Goal: Task Accomplishment & Management: Manage account settings

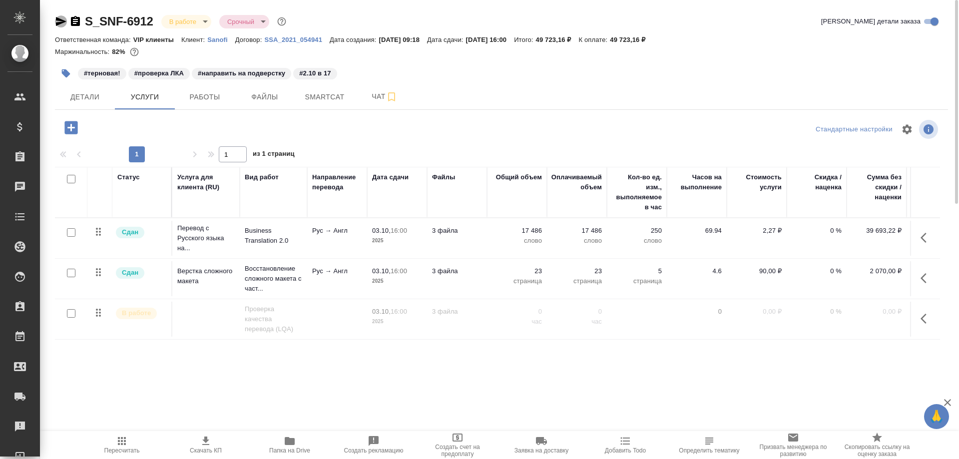
click at [60, 20] on icon "button" at bounding box center [61, 21] width 10 height 9
click at [199, 93] on span "Работы" at bounding box center [205, 97] width 48 height 12
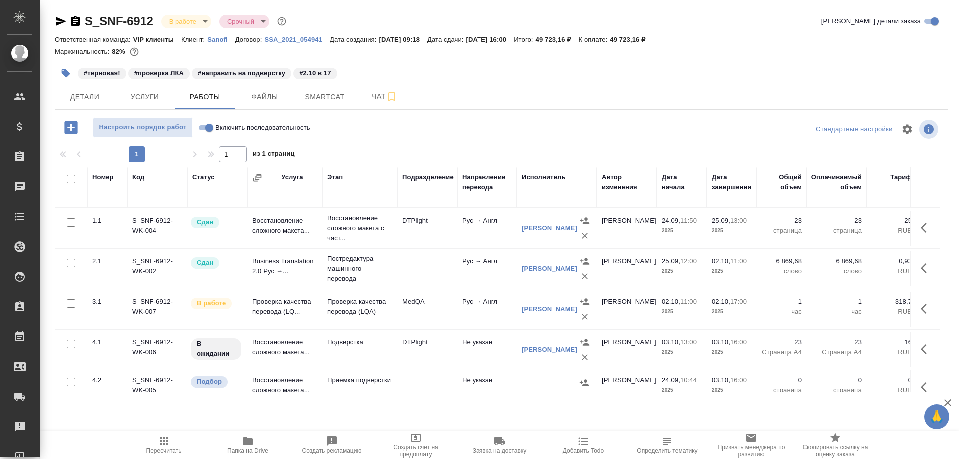
click at [269, 307] on td "Проверка качества перевода (LQ..." at bounding box center [284, 309] width 75 height 35
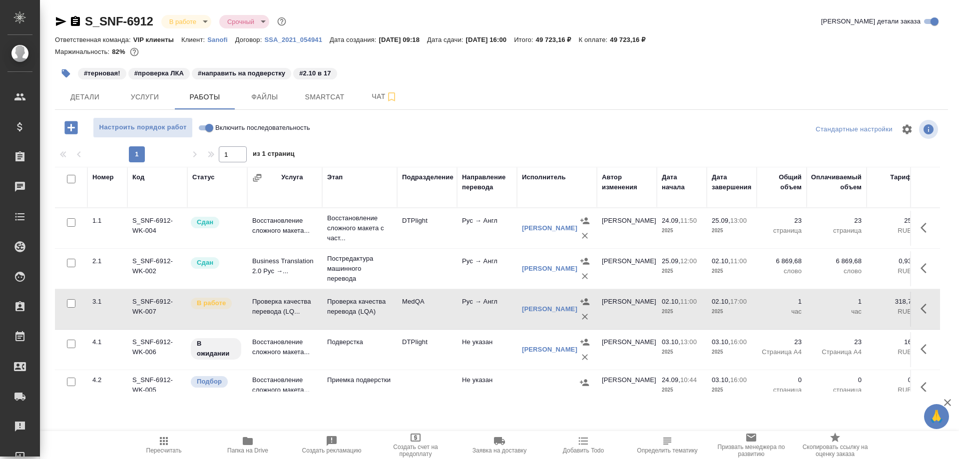
click at [269, 307] on td "Проверка качества перевода (LQ..." at bounding box center [284, 309] width 75 height 35
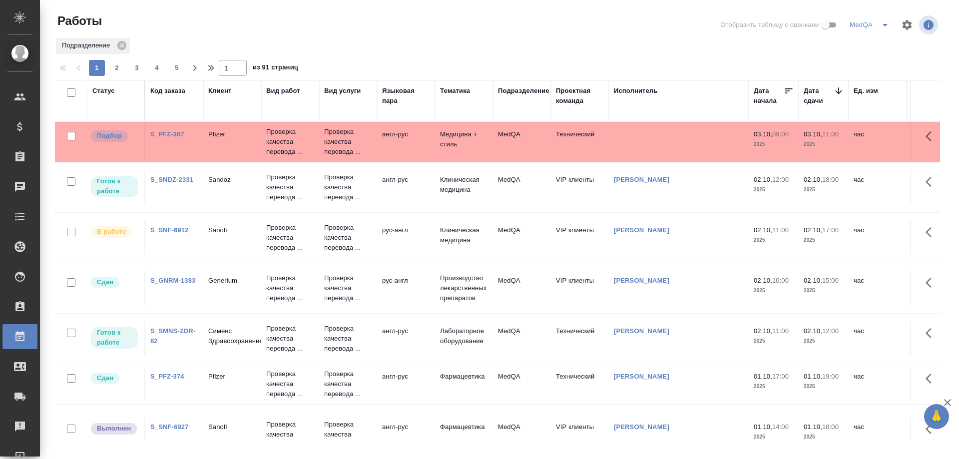
click at [178, 227] on link "S_SNF-6912" at bounding box center [169, 229] width 38 height 7
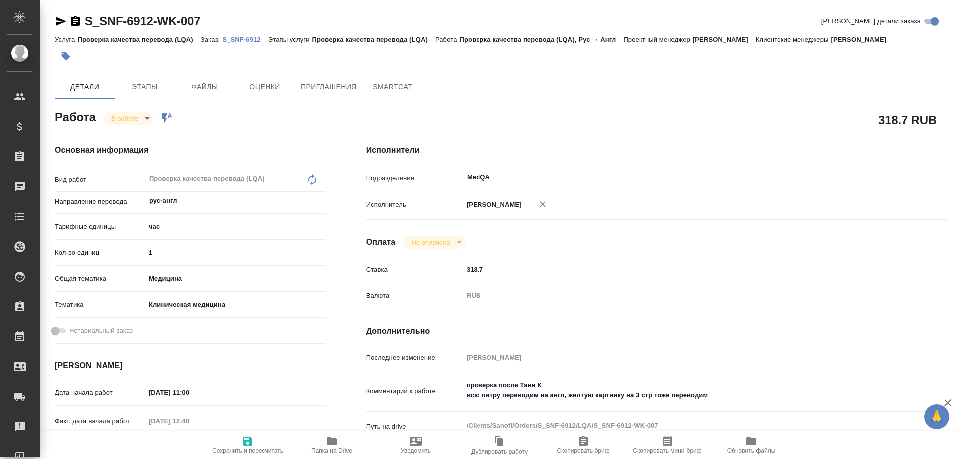
type textarea "x"
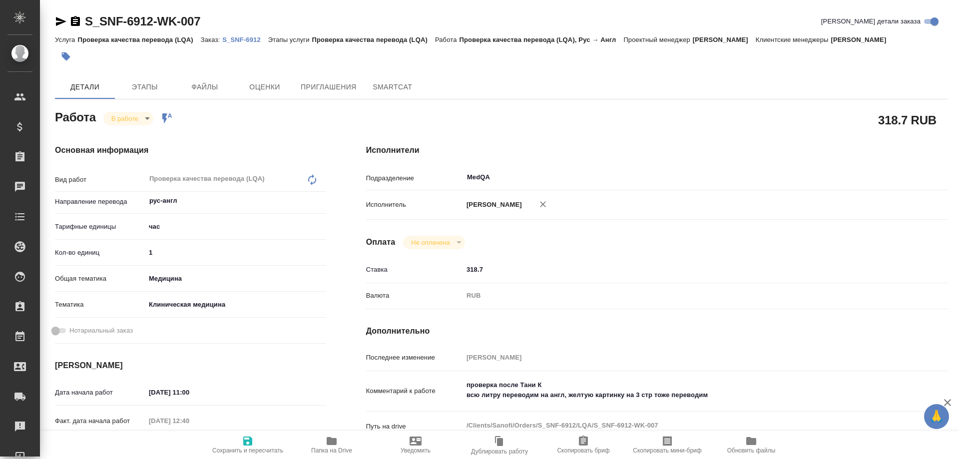
type textarea "x"
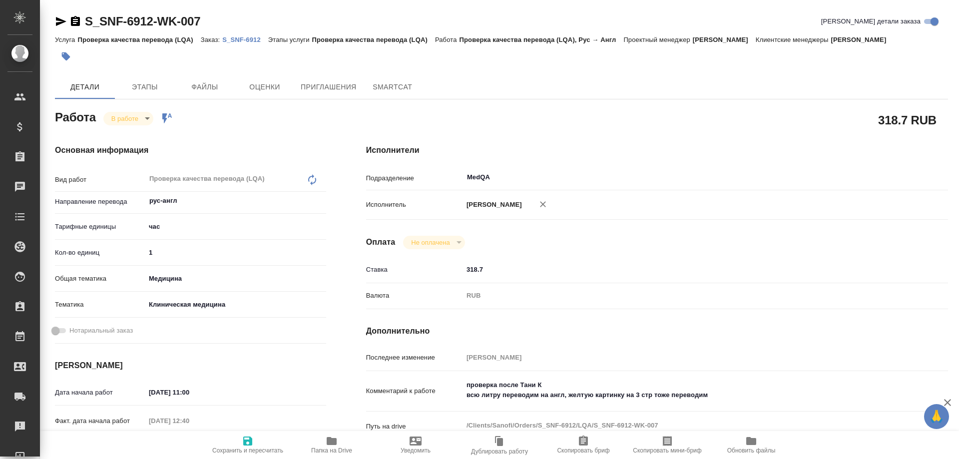
type textarea "x"
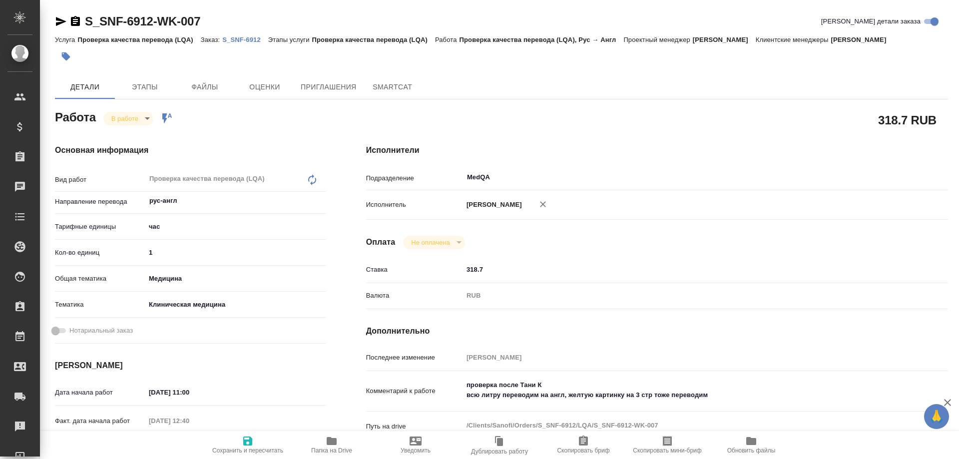
type textarea "x"
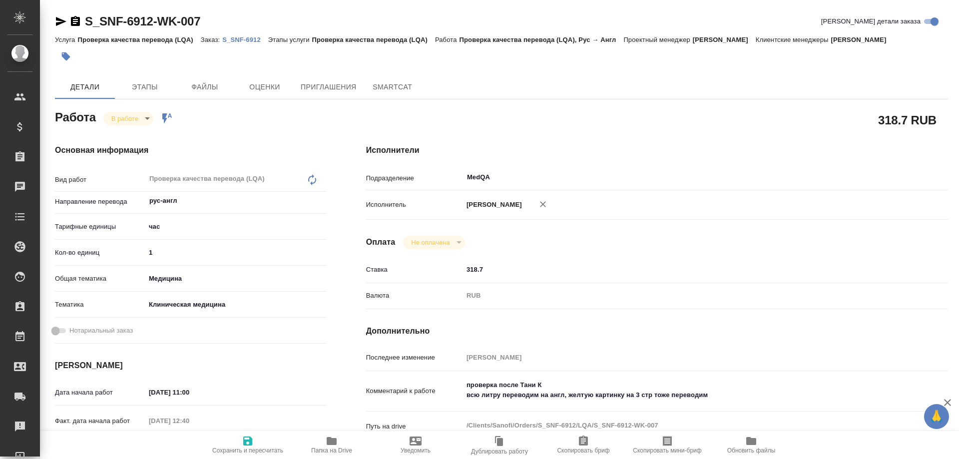
type textarea "x"
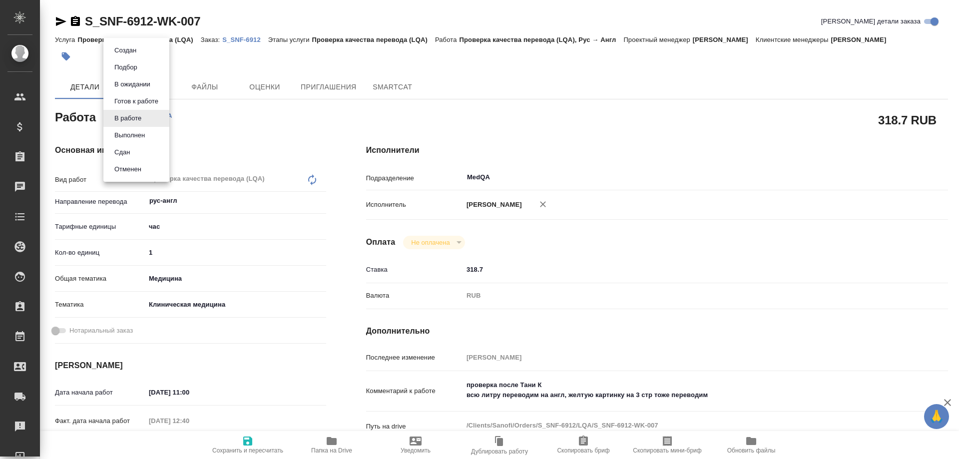
click at [144, 120] on body "🙏 .cls-1 fill:#fff; AWATERA Solovyova Elena Клиенты Спецификации Заказы Чаты To…" at bounding box center [479, 229] width 959 height 459
type textarea "x"
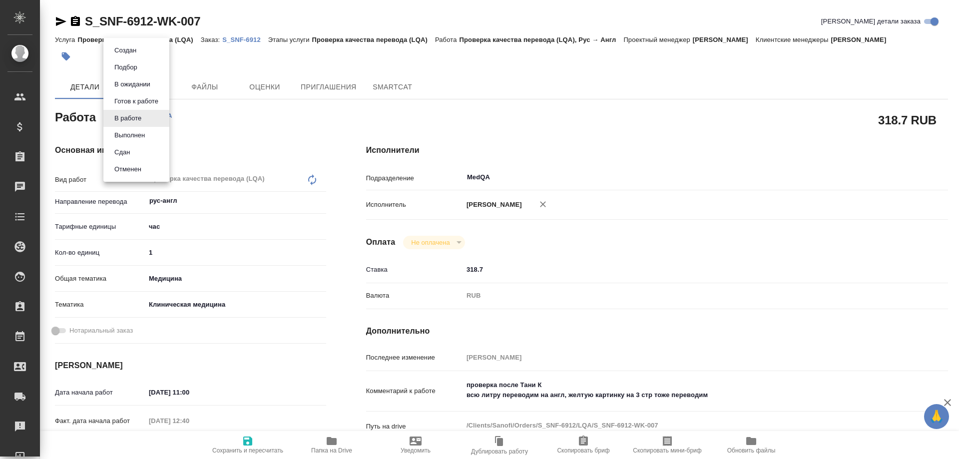
type textarea "x"
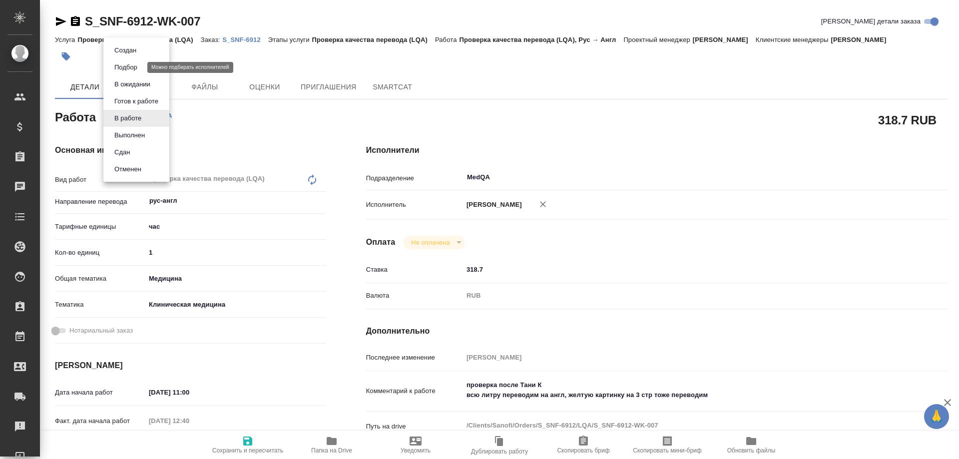
type textarea "x"
click at [123, 134] on button "Выполнен" at bounding box center [129, 135] width 36 height 11
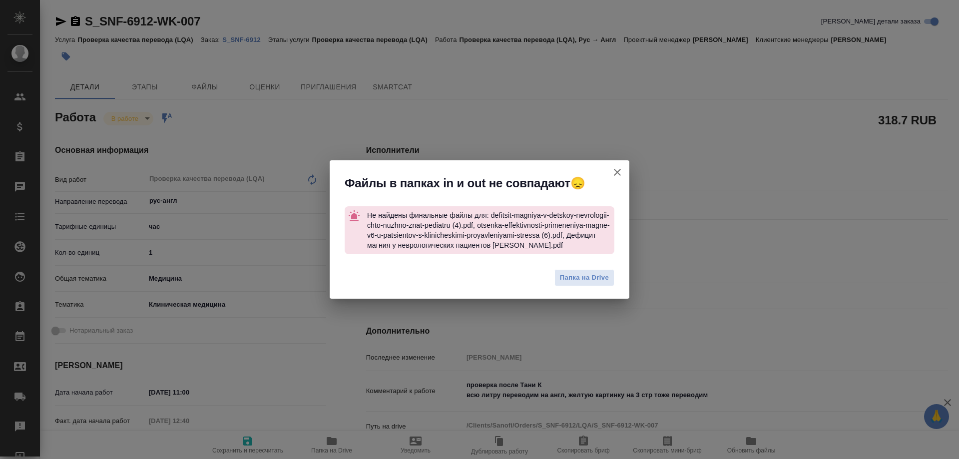
type textarea "x"
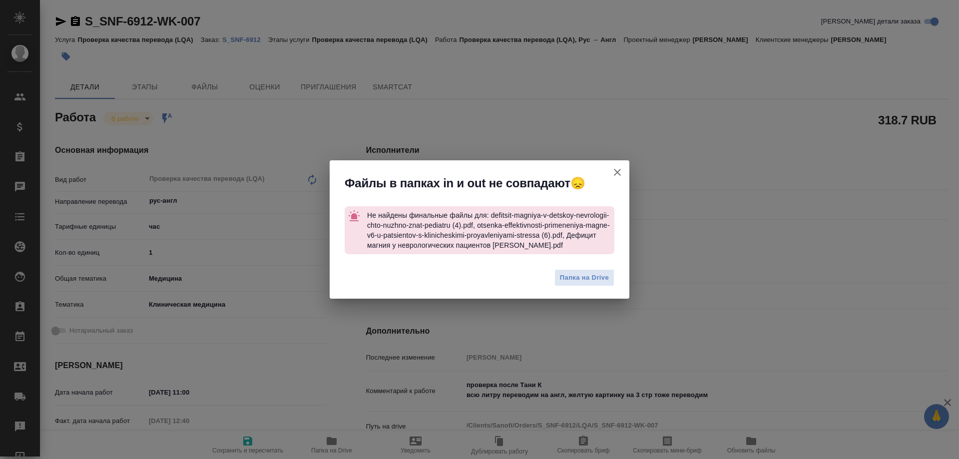
type textarea "x"
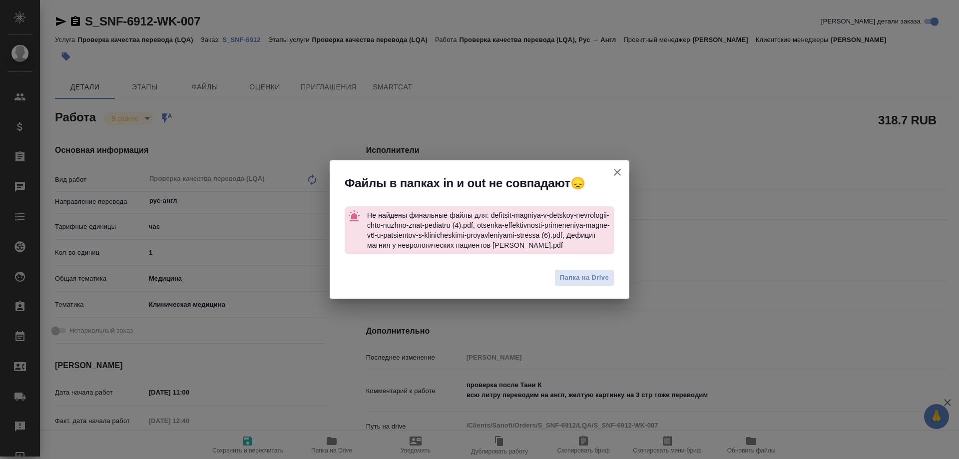
type textarea "x"
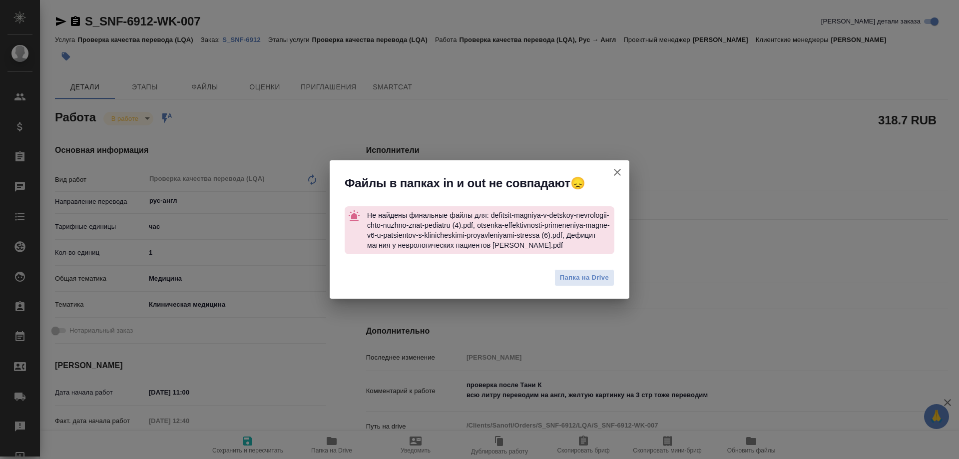
type textarea "x"
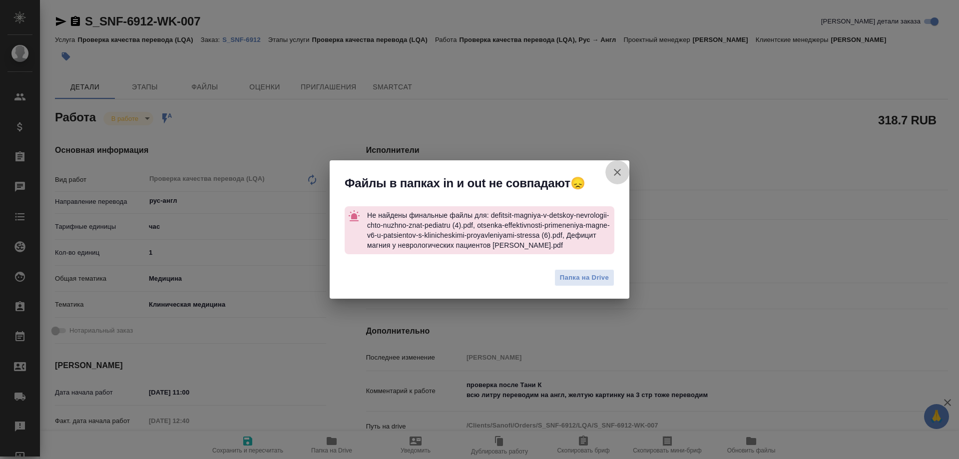
click at [621, 170] on icon "button" at bounding box center [618, 172] width 12 height 12
type textarea "x"
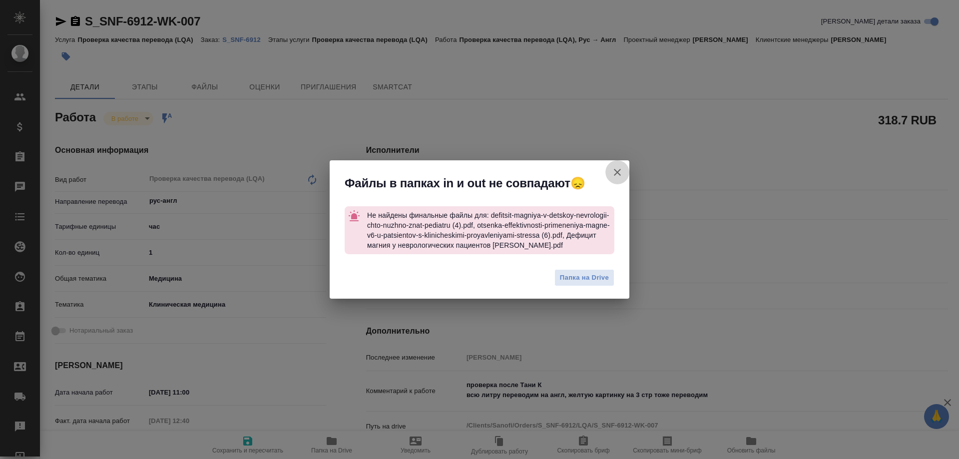
type textarea "x"
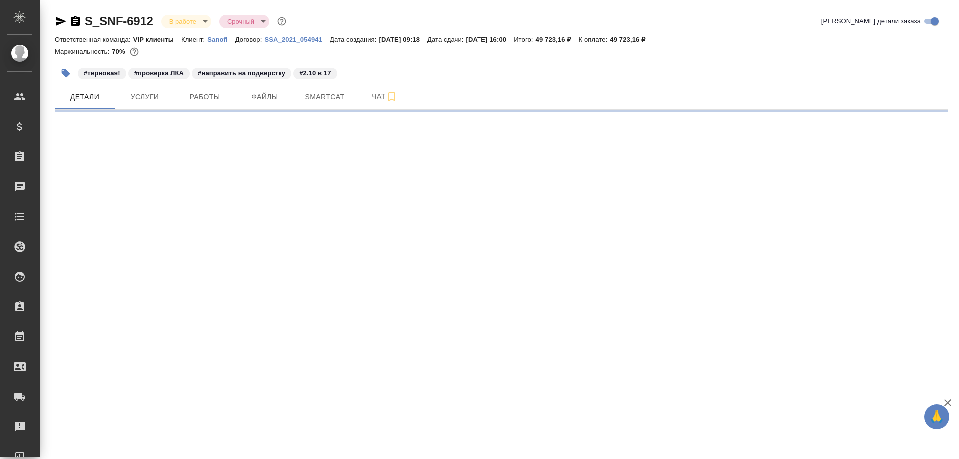
select select "RU"
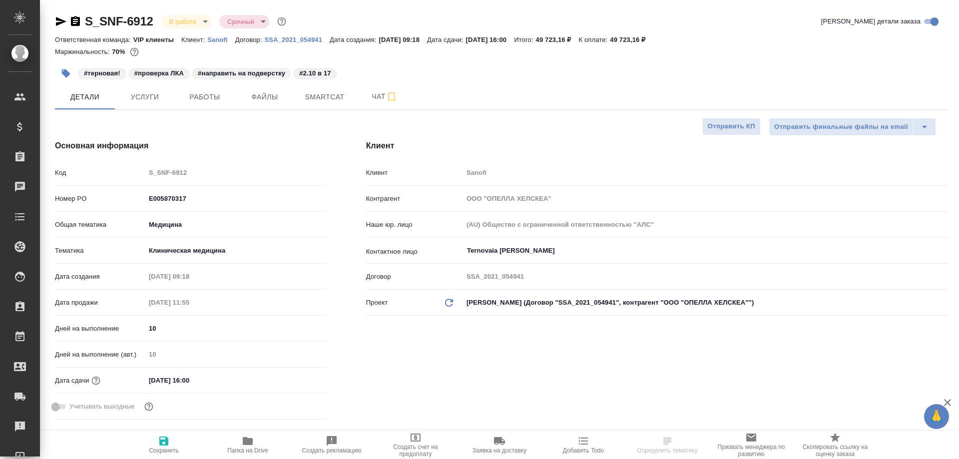
type textarea "x"
type input "[PERSON_NAME]"
type input "Комаров Роман"
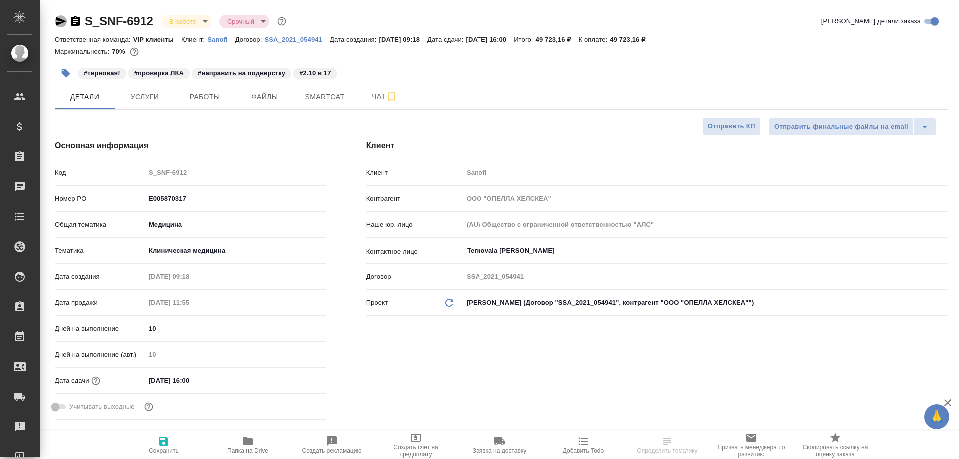
click at [58, 22] on icon "button" at bounding box center [61, 21] width 12 height 12
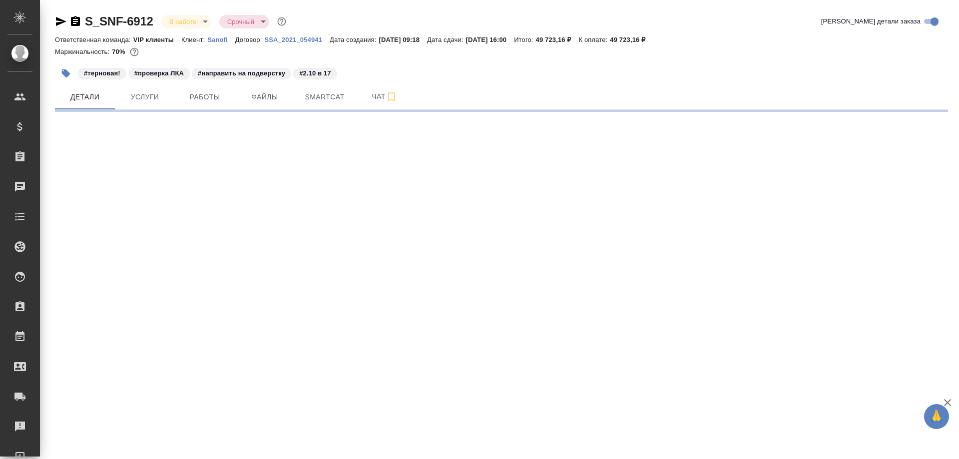
select select "RU"
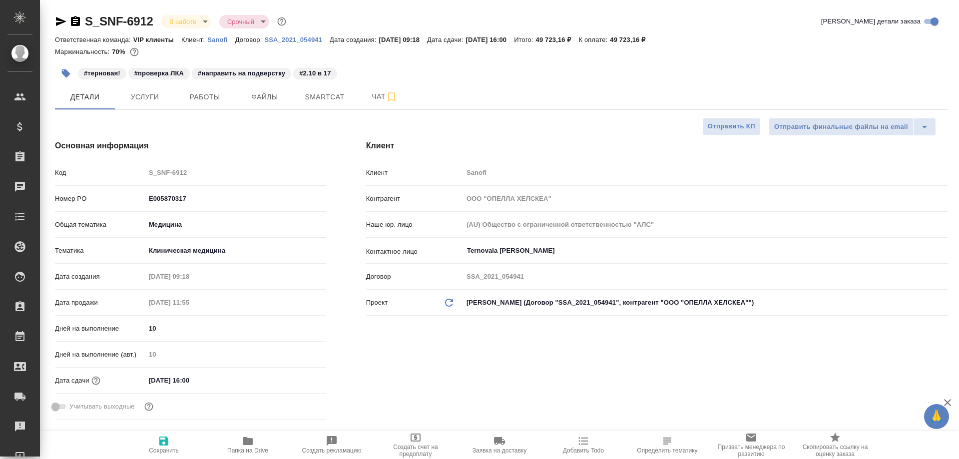
type textarea "x"
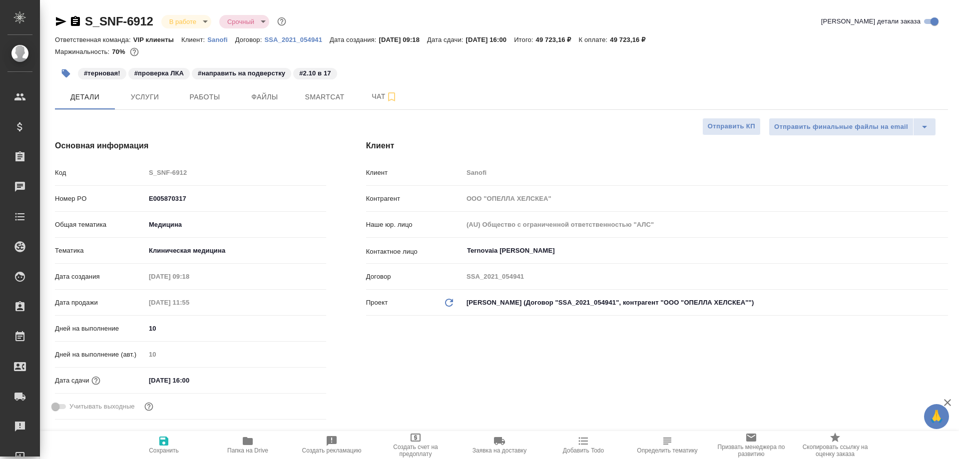
type textarea "x"
